Goal: Task Accomplishment & Management: Use online tool/utility

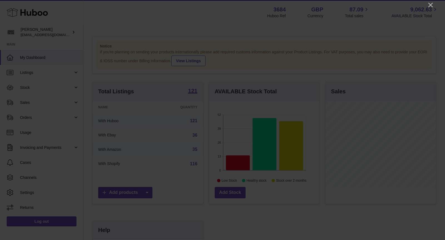
scroll to position [86, 110]
click at [430, 4] on icon "Close" at bounding box center [430, 5] width 7 height 7
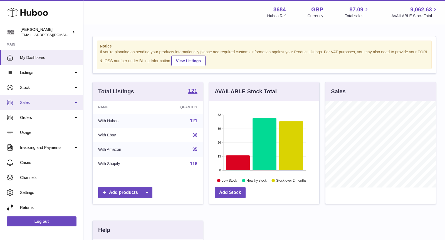
click at [31, 100] on link "Sales" at bounding box center [41, 102] width 83 height 15
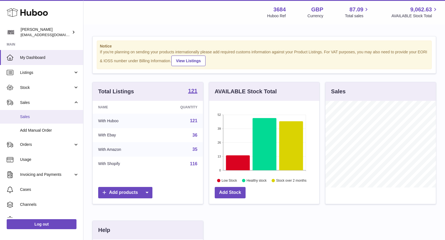
click at [36, 117] on span "Sales" at bounding box center [49, 116] width 59 height 5
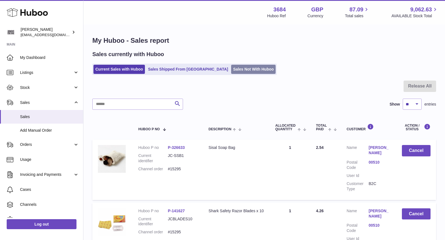
click at [231, 65] on link "Sales Not With Huboo" at bounding box center [253, 69] width 44 height 9
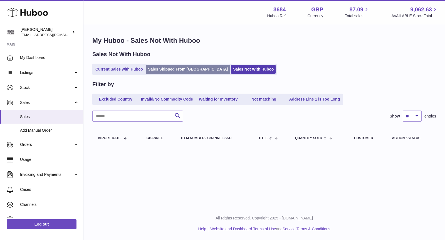
click at [178, 71] on link "Sales Shipped From Huboo" at bounding box center [188, 69] width 84 height 9
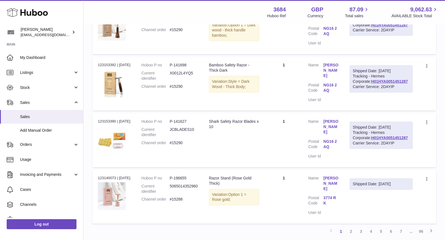
scroll to position [511, 0]
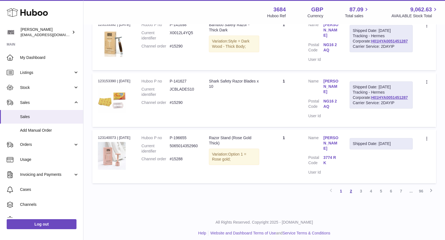
click at [349, 188] on link "2" at bounding box center [351, 191] width 10 height 10
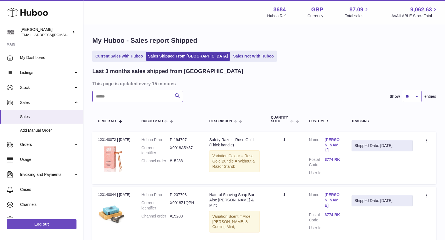
click at [141, 95] on input "text" at bounding box center [137, 96] width 91 height 11
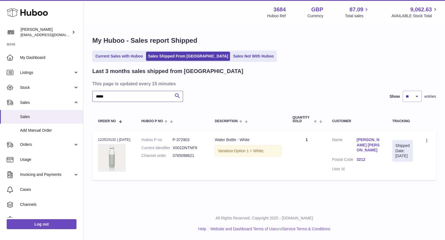
type input "*****"
click at [231, 56] on link "Sales Not With Huboo" at bounding box center [253, 56] width 44 height 9
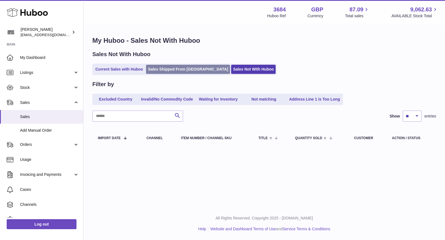
click at [160, 70] on link "Sales Shipped From [GEOGRAPHIC_DATA]" at bounding box center [188, 69] width 84 height 9
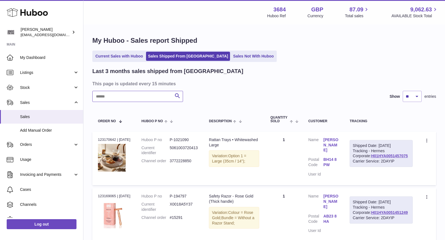
click at [128, 96] on input "text" at bounding box center [137, 96] width 91 height 11
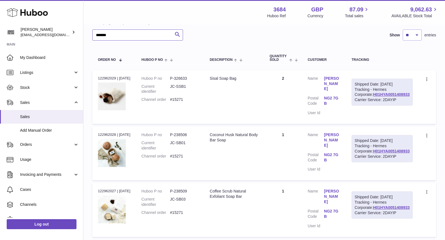
scroll to position [63, 0]
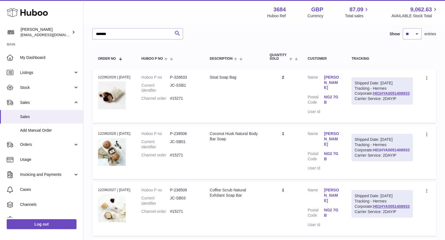
click at [393, 152] on link "H01HYA0051408933" at bounding box center [391, 150] width 37 height 4
drag, startPoint x: 134, startPoint y: 36, endPoint x: 59, endPoint y: 16, distance: 77.3
click at [59, 16] on div "Huboo [PERSON_NAME] [EMAIL_ADDRESS][DOMAIN_NAME] Main My Dashboard Listings Not…" at bounding box center [222, 222] width 445 height 571
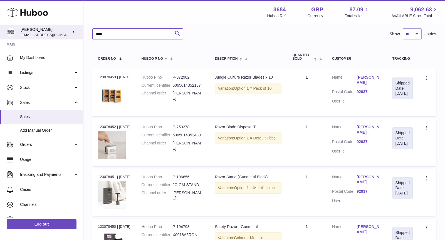
drag, startPoint x: 146, startPoint y: 35, endPoint x: 57, endPoint y: 30, distance: 88.9
click at [57, 30] on div "Huboo [PERSON_NAME] [EMAIL_ADDRESS][DOMAIN_NAME] Main My Dashboard Listings Not…" at bounding box center [222, 124] width 445 height 375
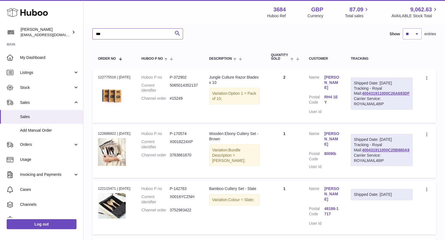
type input "***"
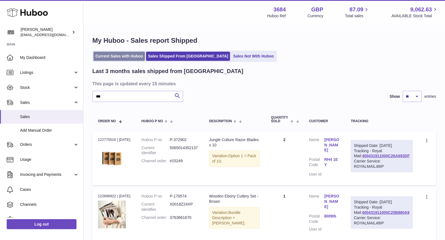
click at [109, 56] on link "Current Sales with Huboo" at bounding box center [118, 56] width 51 height 9
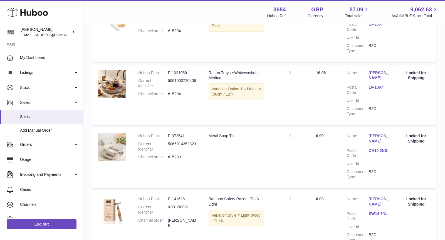
scroll to position [399, 0]
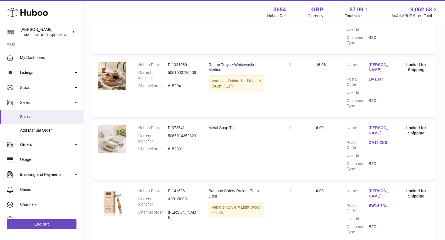
drag, startPoint x: 184, startPoint y: 151, endPoint x: 137, endPoint y: 151, distance: 46.4
click at [137, 151] on td "Huboo P no P-372541 Current identifier 5065014352823 Channel order #15280" at bounding box center [168, 150] width 70 height 60
copy dl "Channel order #15280"
click at [28, 192] on span "Cases" at bounding box center [49, 189] width 59 height 5
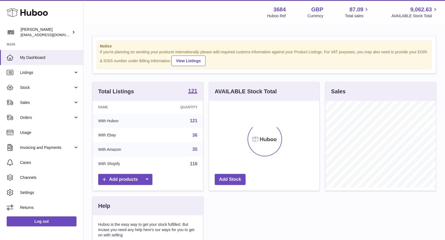
scroll to position [86, 110]
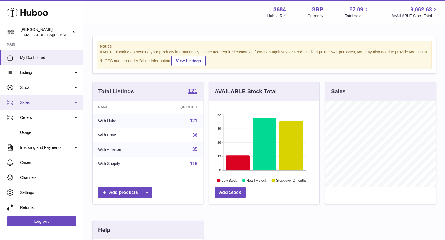
click at [41, 104] on span "Sales" at bounding box center [46, 102] width 53 height 5
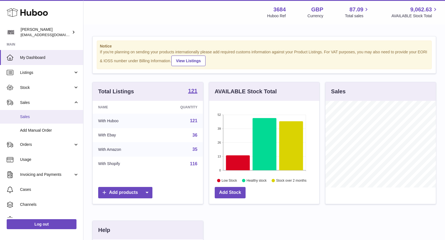
click at [38, 117] on span "Sales" at bounding box center [49, 116] width 59 height 5
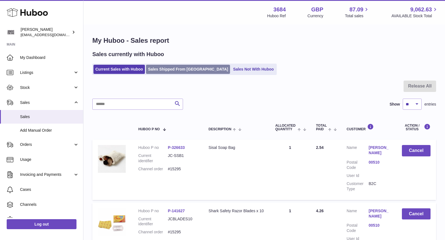
click at [177, 70] on link "Sales Shipped From [GEOGRAPHIC_DATA]" at bounding box center [188, 69] width 84 height 9
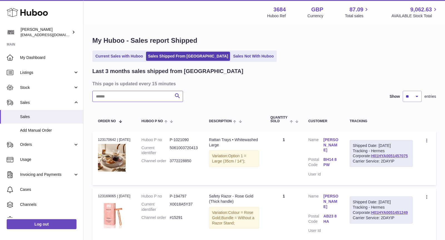
click at [120, 97] on input "text" at bounding box center [137, 96] width 91 height 11
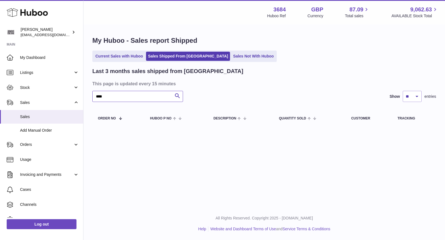
type input "****"
drag, startPoint x: 129, startPoint y: 95, endPoint x: 33, endPoint y: 88, distance: 96.5
click at [33, 88] on div "Huboo Christopher Chalk theinternationalventure@gmail.com Main My Dashboard Lis…" at bounding box center [222, 120] width 445 height 240
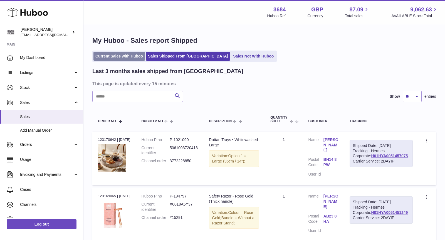
click at [110, 56] on link "Current Sales with Huboo" at bounding box center [118, 56] width 51 height 9
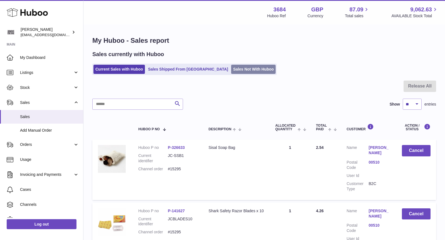
click at [231, 68] on link "Sales Not With Huboo" at bounding box center [253, 69] width 44 height 9
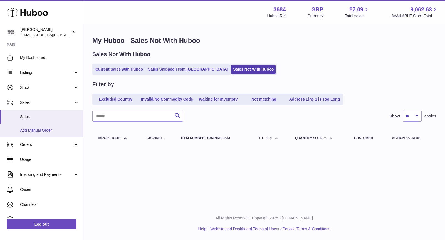
click at [42, 129] on span "Add Manual Order" at bounding box center [49, 130] width 59 height 5
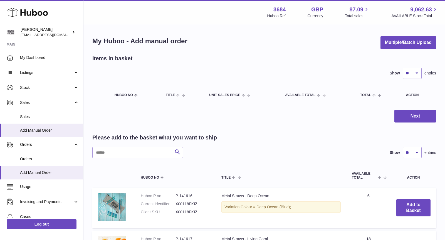
click at [120, 155] on input "text" at bounding box center [137, 152] width 91 height 11
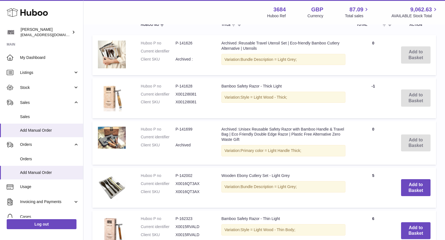
scroll to position [116, 0]
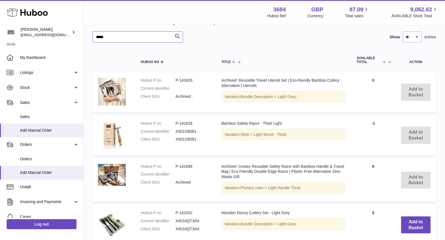
type input "*****"
drag, startPoint x: 135, startPoint y: 33, endPoint x: 69, endPoint y: 33, distance: 66.2
click at [69, 33] on div "Huboo Christopher Chalk theinternationalventure@gmail.com Main My Dashboard Lis…" at bounding box center [222, 229] width 445 height 690
drag, startPoint x: 115, startPoint y: 37, endPoint x: 44, endPoint y: 37, distance: 71.5
click at [44, 37] on div "Huboo Christopher Chalk theinternationalventure@gmail.com Main My Dashboard Lis…" at bounding box center [222, 229] width 445 height 690
